Goal: Task Accomplishment & Management: Use online tool/utility

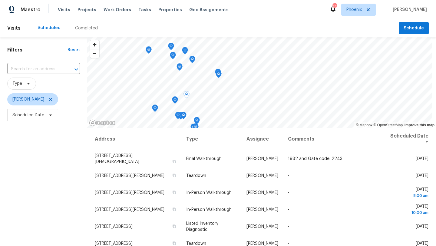
scroll to position [23, 0]
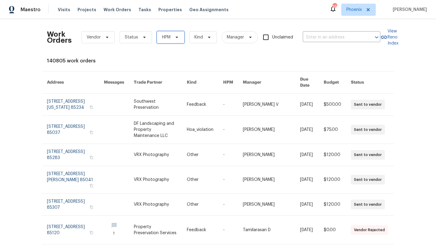
click at [168, 33] on span "HPM" at bounding box center [171, 37] width 28 height 12
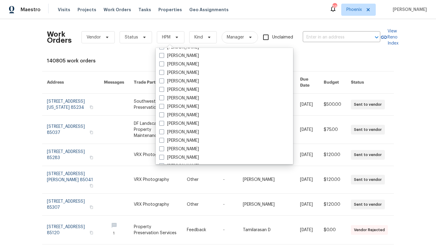
scroll to position [364, 0]
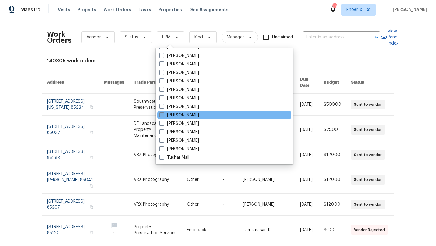
click at [163, 116] on span at bounding box center [161, 114] width 5 height 5
click at [163, 116] on input "[PERSON_NAME]" at bounding box center [161, 114] width 4 height 4
checkbox input "true"
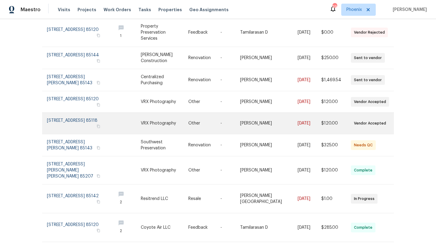
scroll to position [77, 0]
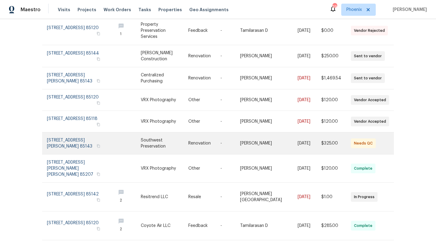
click at [75, 134] on link at bounding box center [79, 143] width 64 height 22
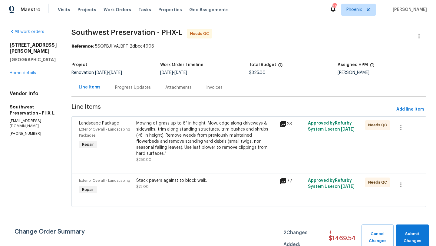
click at [184, 180] on div "Stack pavers against to block walk. $75.00" at bounding box center [206, 184] width 140 height 12
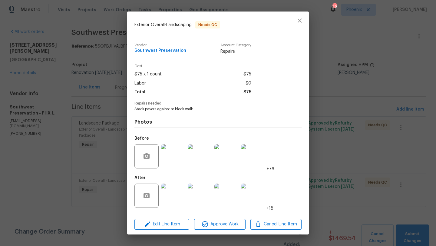
click at [174, 193] on img at bounding box center [173, 196] width 24 height 24
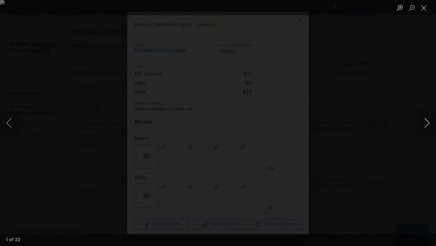
click at [428, 124] on button "Next image" at bounding box center [427, 123] width 18 height 24
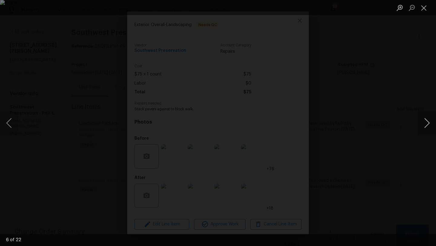
click at [428, 124] on button "Next image" at bounding box center [427, 123] width 18 height 24
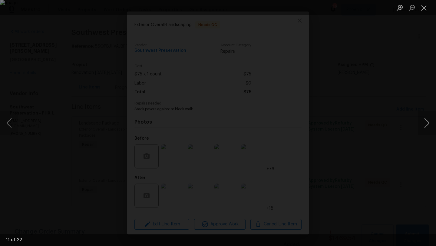
click at [428, 124] on button "Next image" at bounding box center [427, 123] width 18 height 24
click at [426, 9] on button "Close lightbox" at bounding box center [424, 7] width 12 height 11
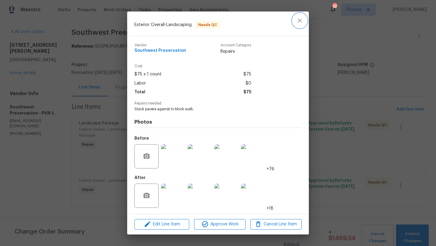
click at [300, 18] on icon "close" at bounding box center [299, 20] width 7 height 7
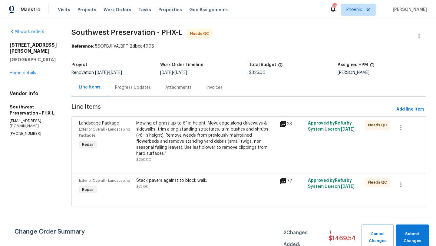
click at [187, 146] on div "Mowing of grass up to 6" in height. Mow, edge along driveways & sidewalks, trim…" at bounding box center [206, 138] width 140 height 36
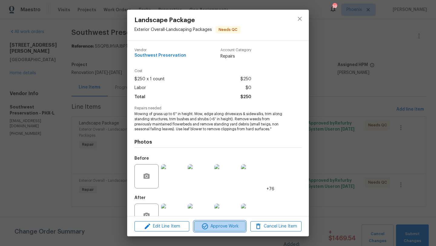
click at [225, 227] on span "Approve Work" at bounding box center [220, 227] width 48 height 8
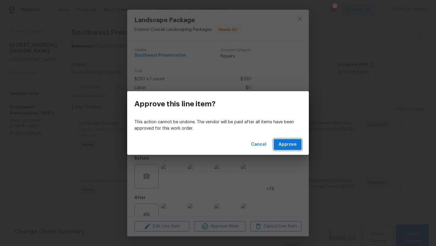
click at [286, 142] on span "Approve" at bounding box center [288, 145] width 18 height 8
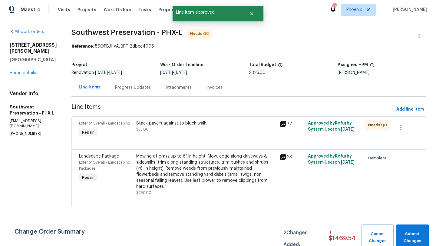
click at [171, 124] on div "Stack pavers against to block walk." at bounding box center [206, 123] width 140 height 6
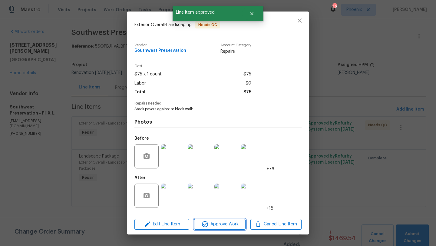
click at [229, 226] on span "Approve Work" at bounding box center [220, 225] width 48 height 8
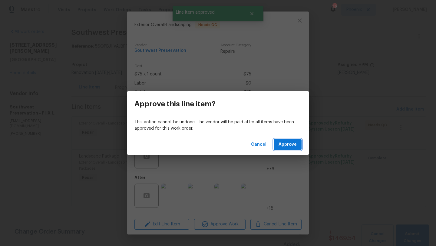
click at [290, 145] on span "Approve" at bounding box center [288, 145] width 18 height 8
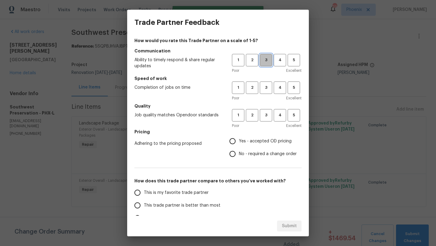
click at [266, 65] on button "3" at bounding box center [266, 60] width 12 height 12
click at [267, 92] on button "3" at bounding box center [266, 88] width 12 height 12
click at [267, 122] on div "1 2 3 4 5 Poor Excellent" at bounding box center [267, 119] width 70 height 20
click at [267, 113] on span "3" at bounding box center [266, 115] width 11 height 7
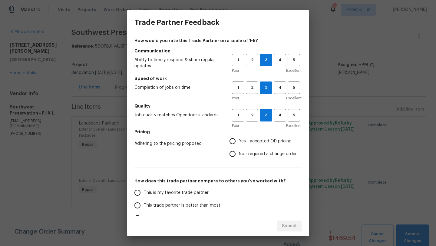
click at [235, 140] on input "Yes - accepted OD pricing" at bounding box center [232, 141] width 13 height 13
radio input "true"
click at [137, 204] on input "This trade partner is better than most" at bounding box center [137, 205] width 13 height 13
click at [294, 226] on span "Submit" at bounding box center [289, 226] width 15 height 8
radio input "true"
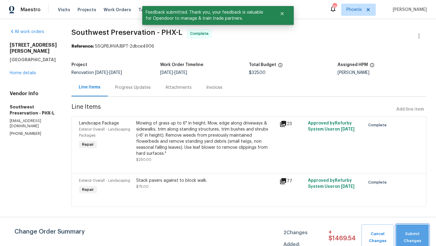
click at [409, 231] on span "Submit Changes" at bounding box center [412, 238] width 27 height 14
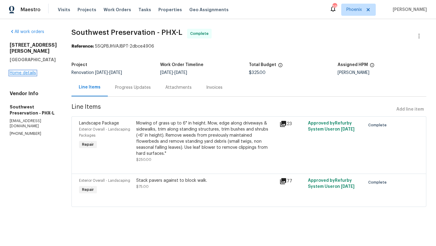
click at [25, 75] on link "Home details" at bounding box center [23, 73] width 26 height 4
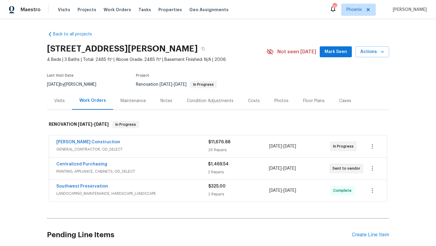
click at [251, 100] on div "Costs" at bounding box center [254, 101] width 12 height 6
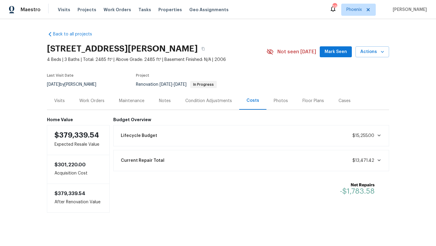
click at [338, 50] on span "Mark Seen" at bounding box center [336, 52] width 22 height 8
